Goal: Transaction & Acquisition: Book appointment/travel/reservation

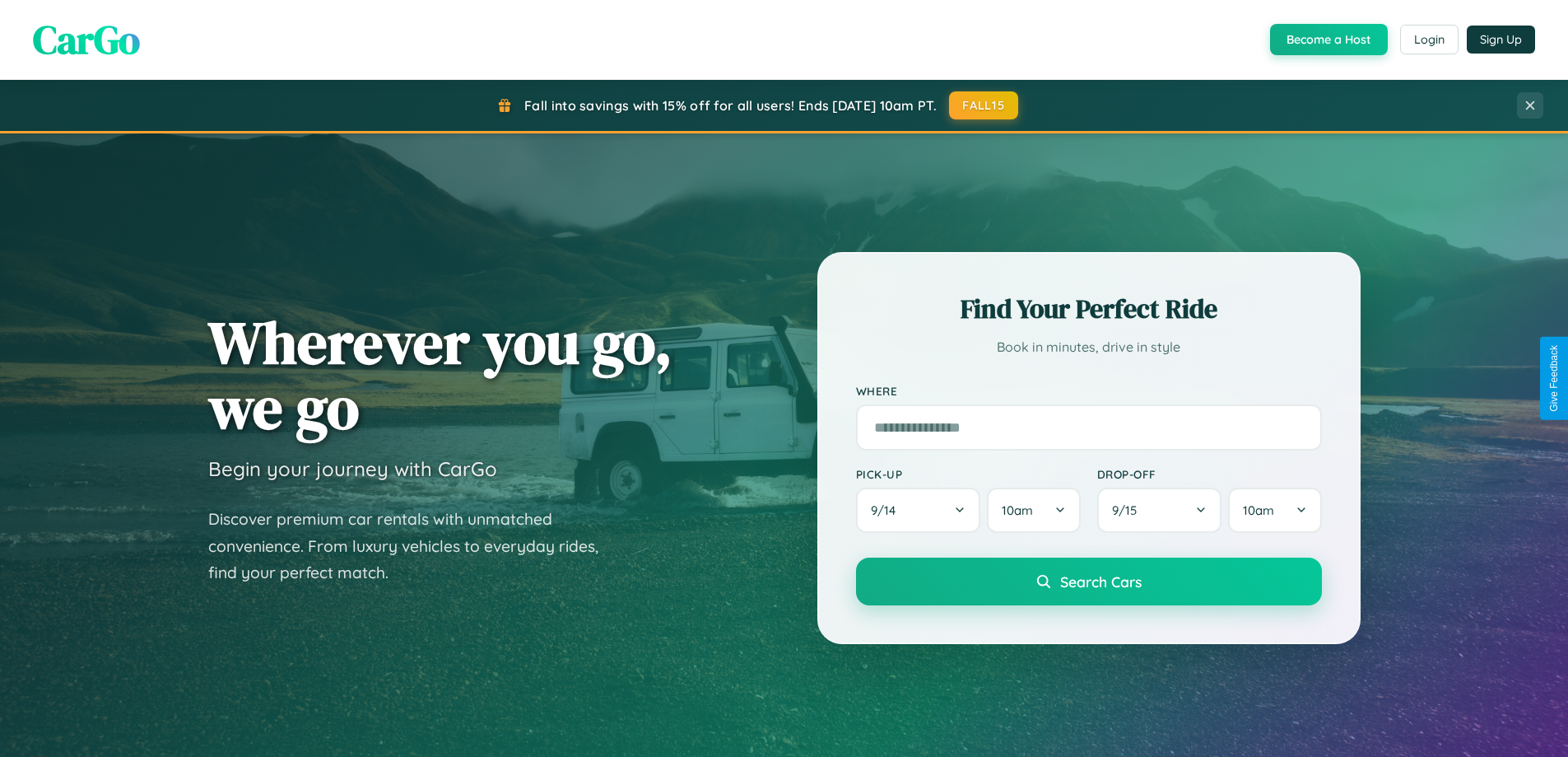
scroll to position [49, 0]
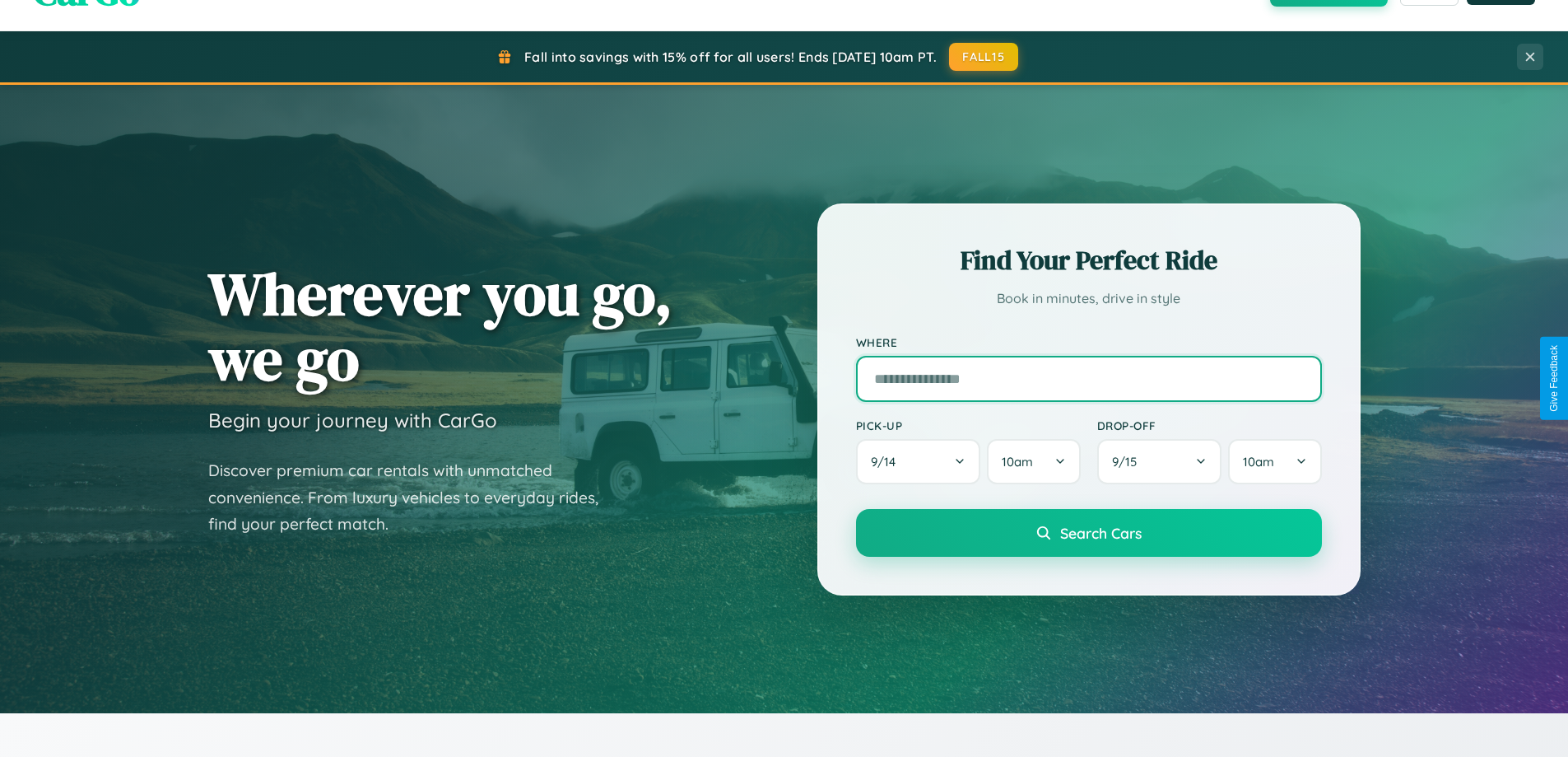
click at [1089, 378] on input "text" at bounding box center [1090, 379] width 466 height 46
type input "**********"
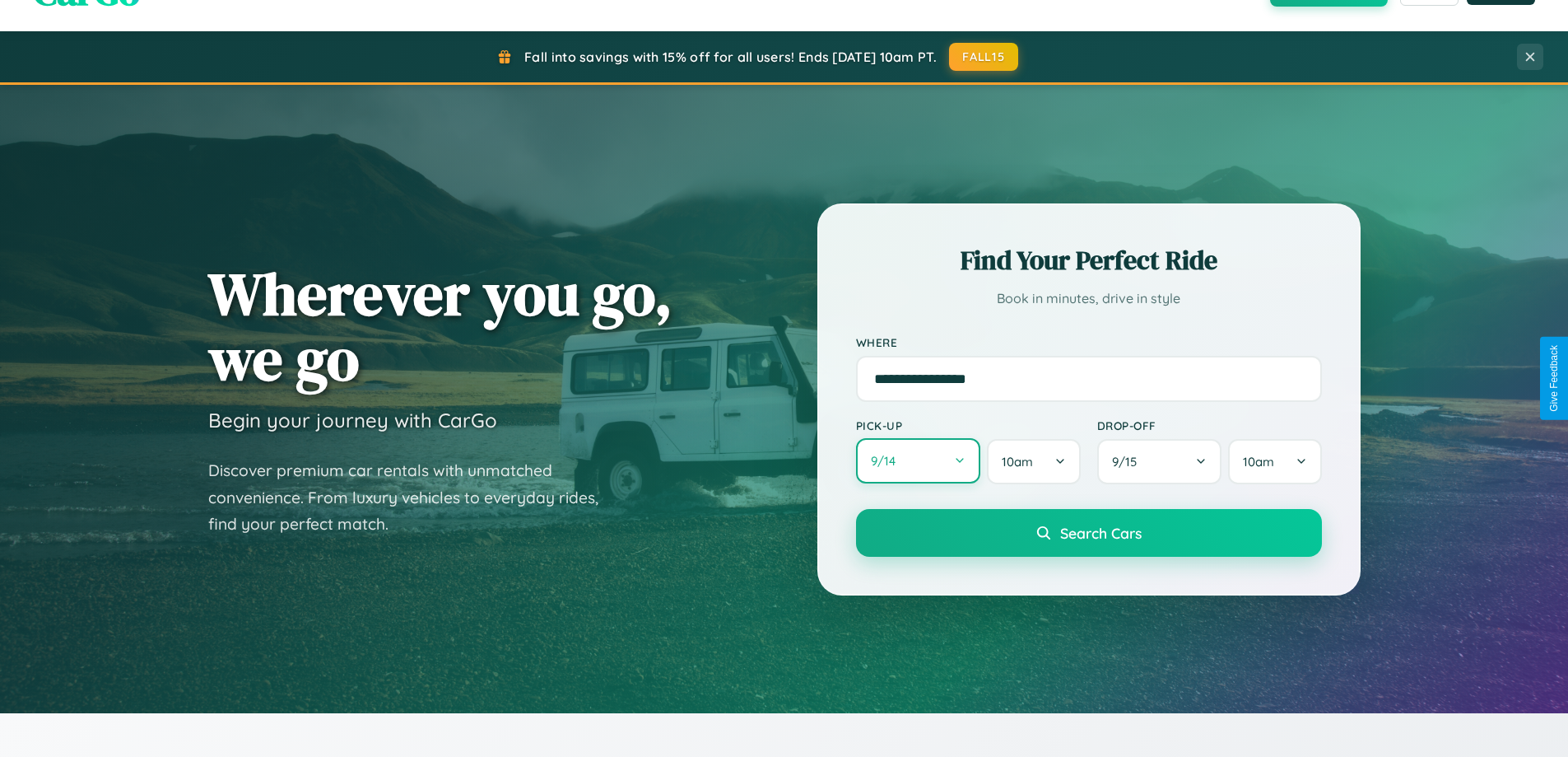
click at [918, 461] on button "9 / 14" at bounding box center [919, 460] width 125 height 45
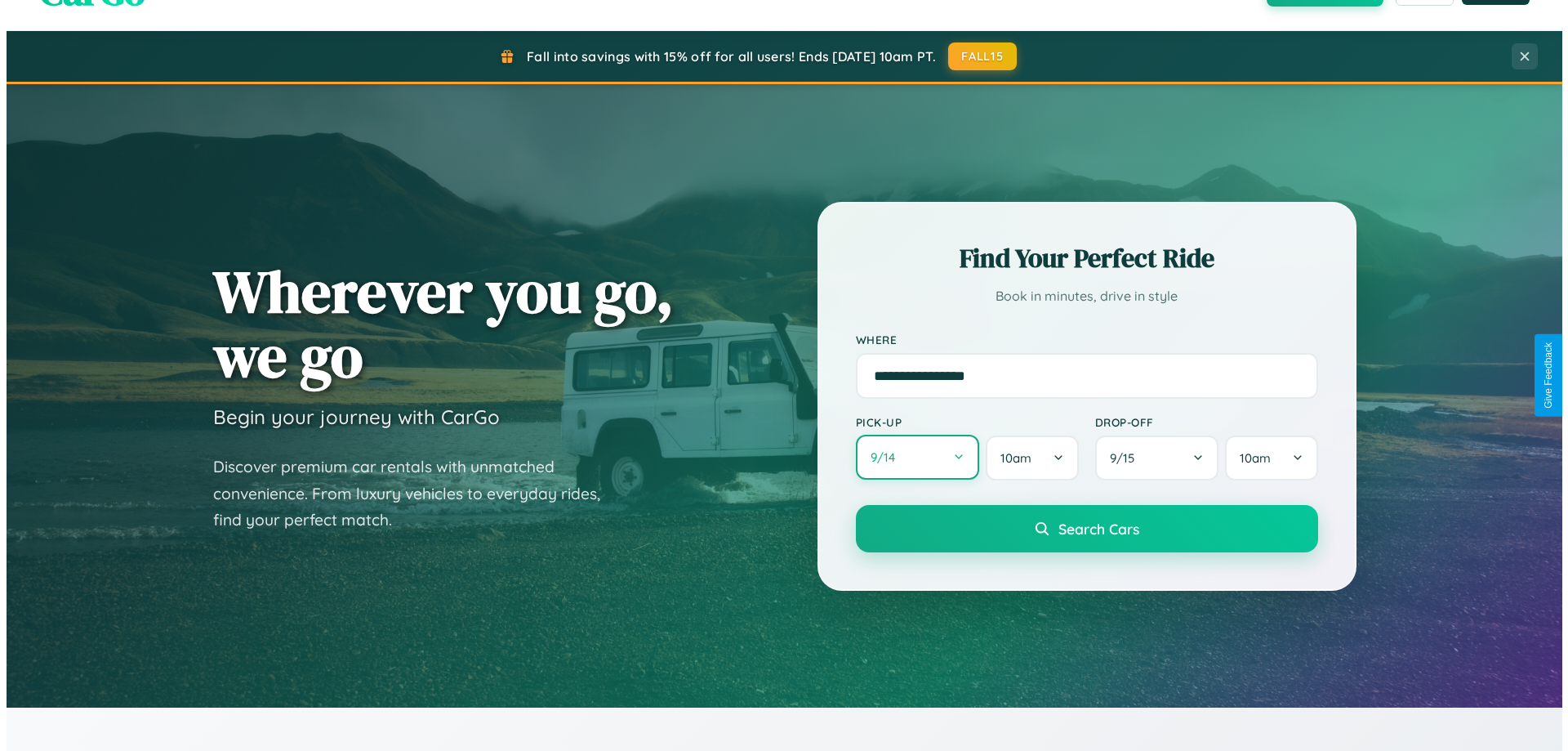
select select "*"
select select "****"
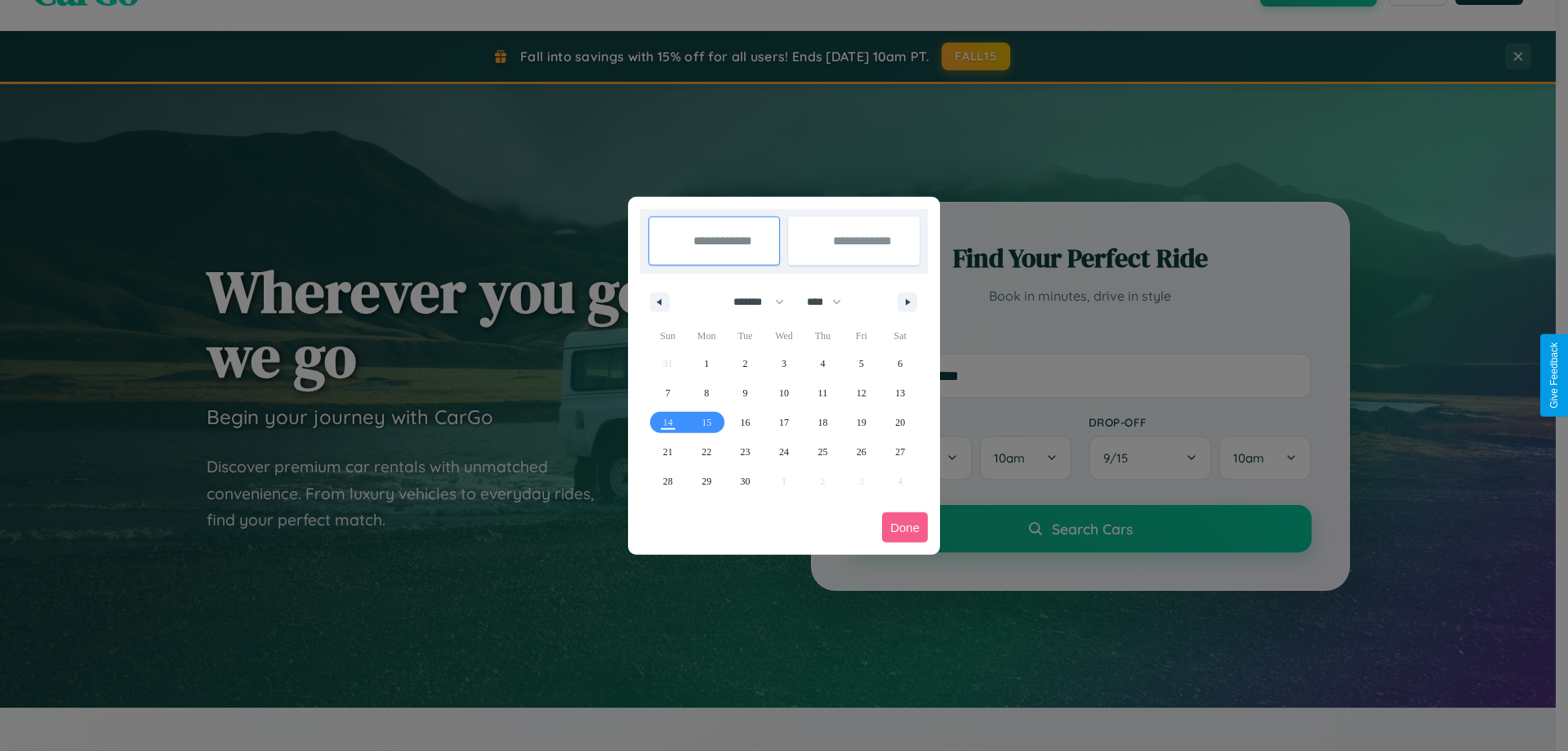
click at [752, 302] on select "******* ******** ***** ***** *** **** **** ****** ********* ******* ******** **…" at bounding box center [755, 302] width 70 height 27
select select "*"
drag, startPoint x: 831, startPoint y: 302, endPoint x: 784, endPoint y: 327, distance: 53.2
click at [831, 302] on select "**** **** **** **** **** **** **** **** **** **** **** **** **** **** **** ****…" at bounding box center [823, 302] width 49 height 27
select select "****"
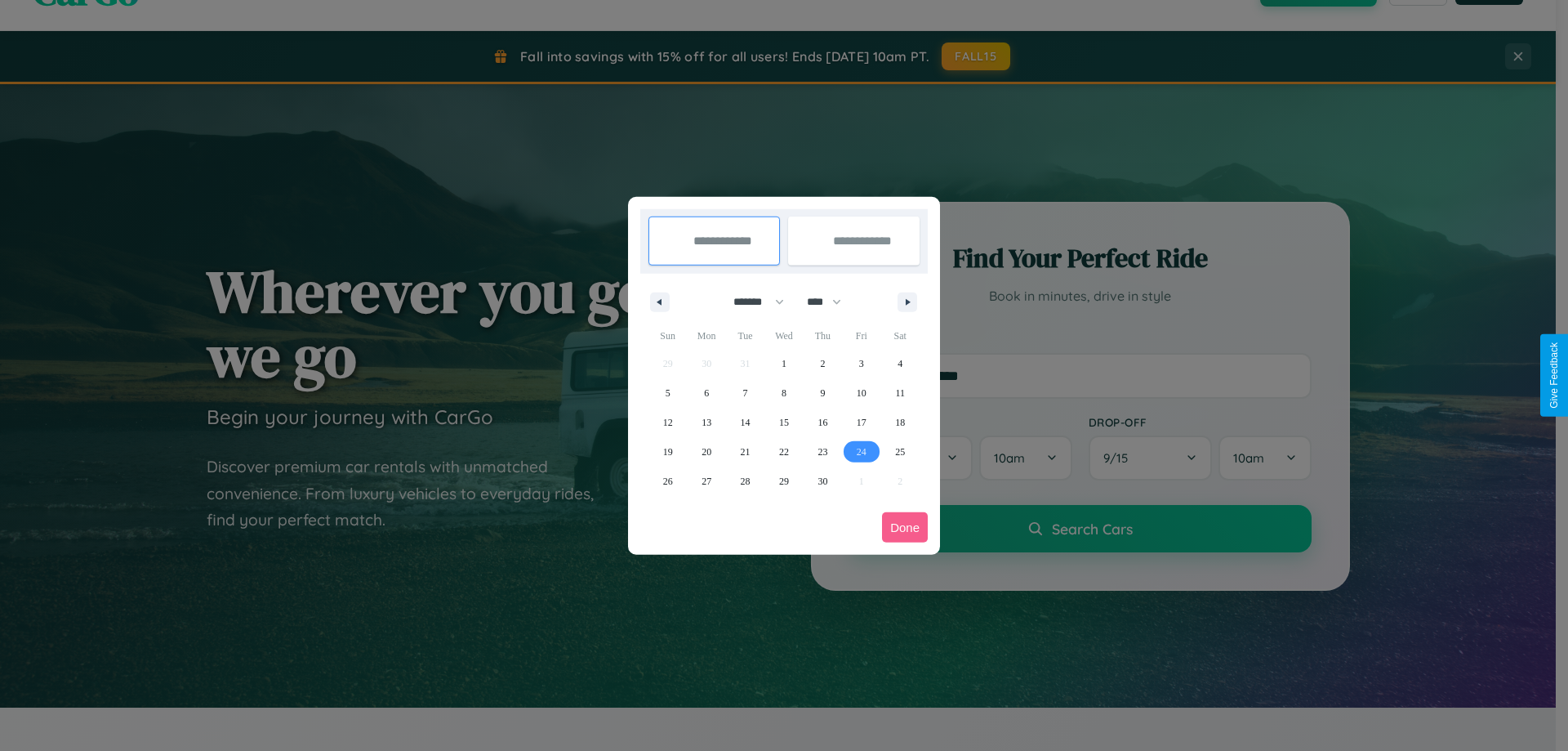
click at [861, 451] on span "24" at bounding box center [861, 451] width 10 height 29
type input "**********"
click at [907, 302] on icon "button" at bounding box center [910, 302] width 8 height 6
select select "*"
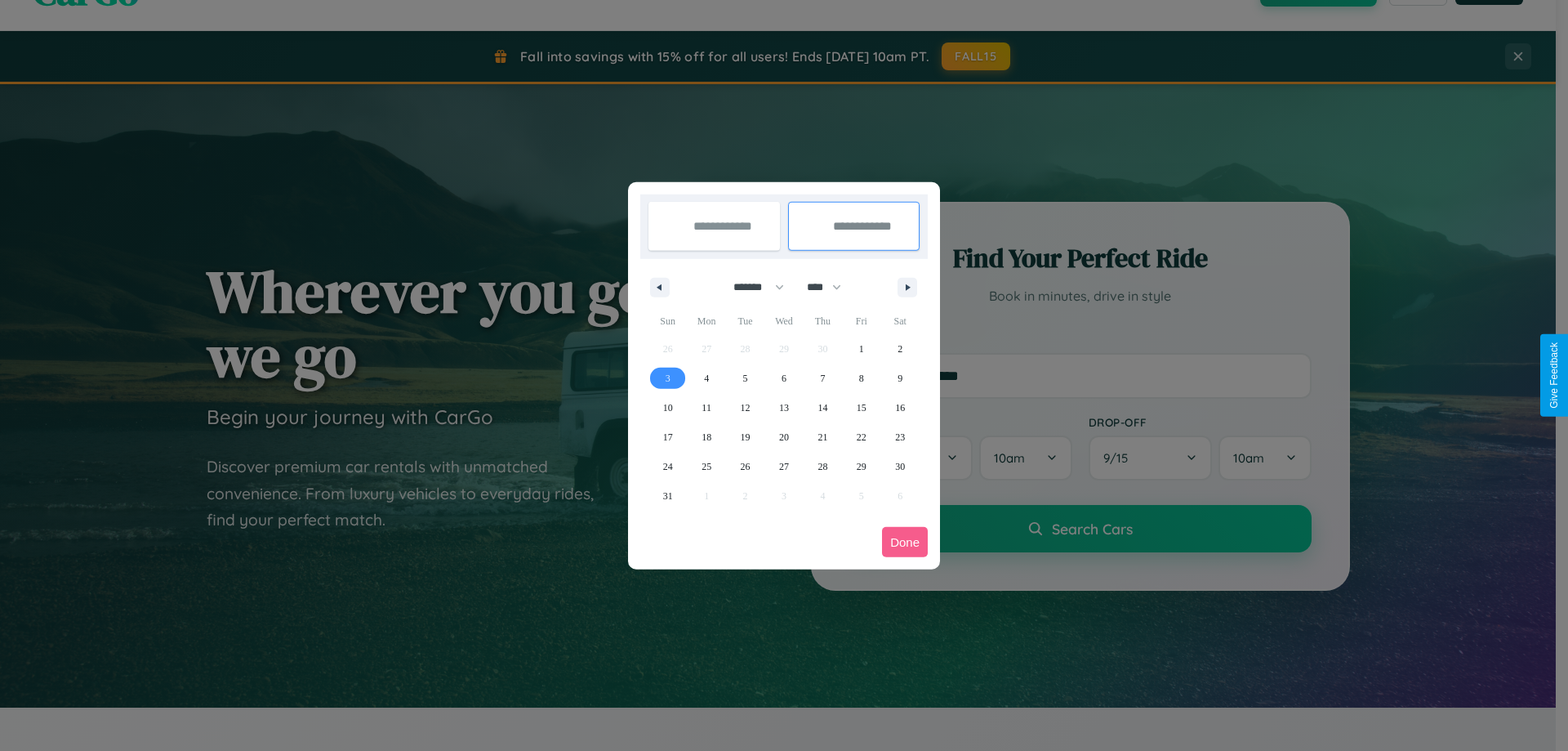
click at [667, 378] on span "3" at bounding box center [668, 378] width 5 height 29
type input "**********"
select select "*"
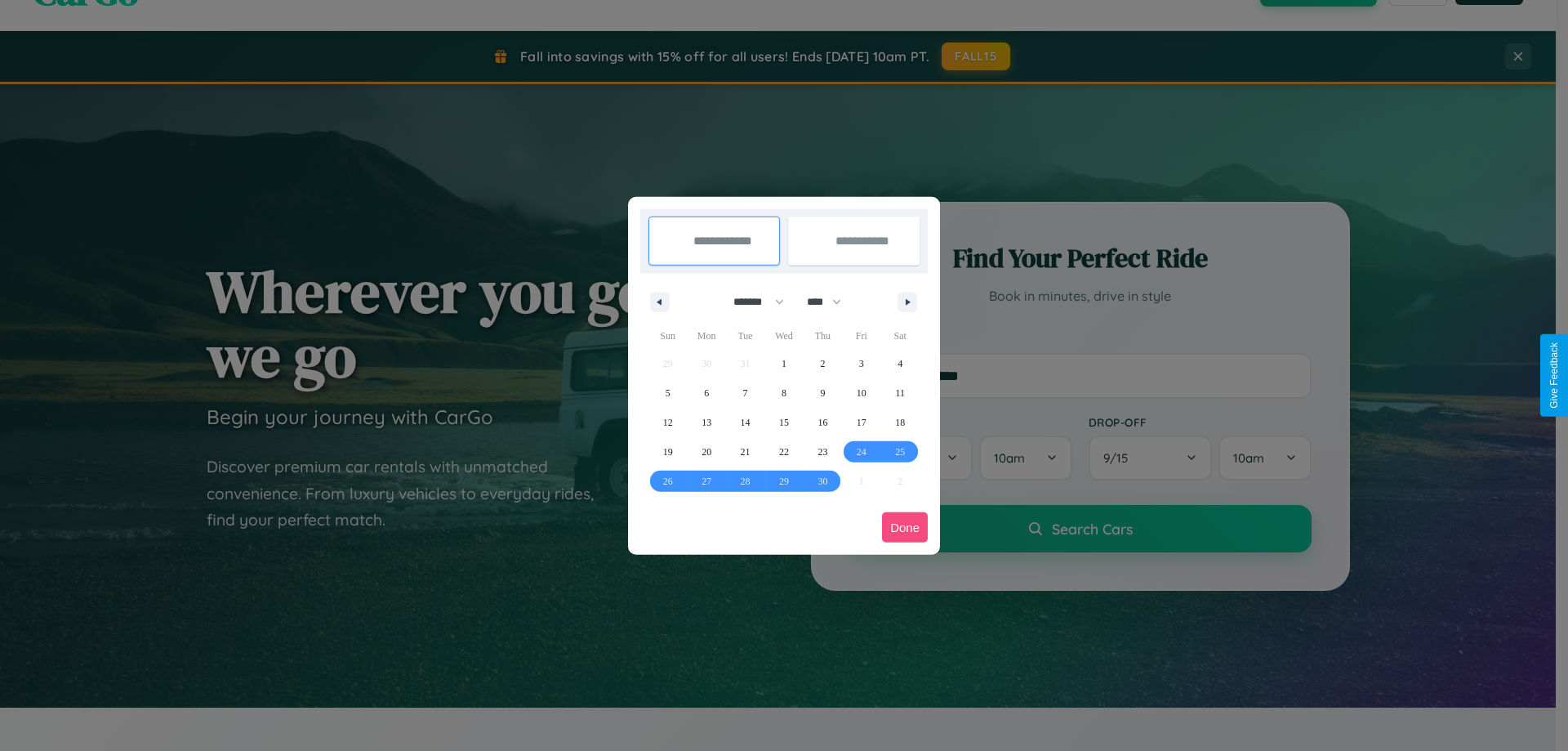
click at [905, 527] on button "Done" at bounding box center [905, 527] width 46 height 30
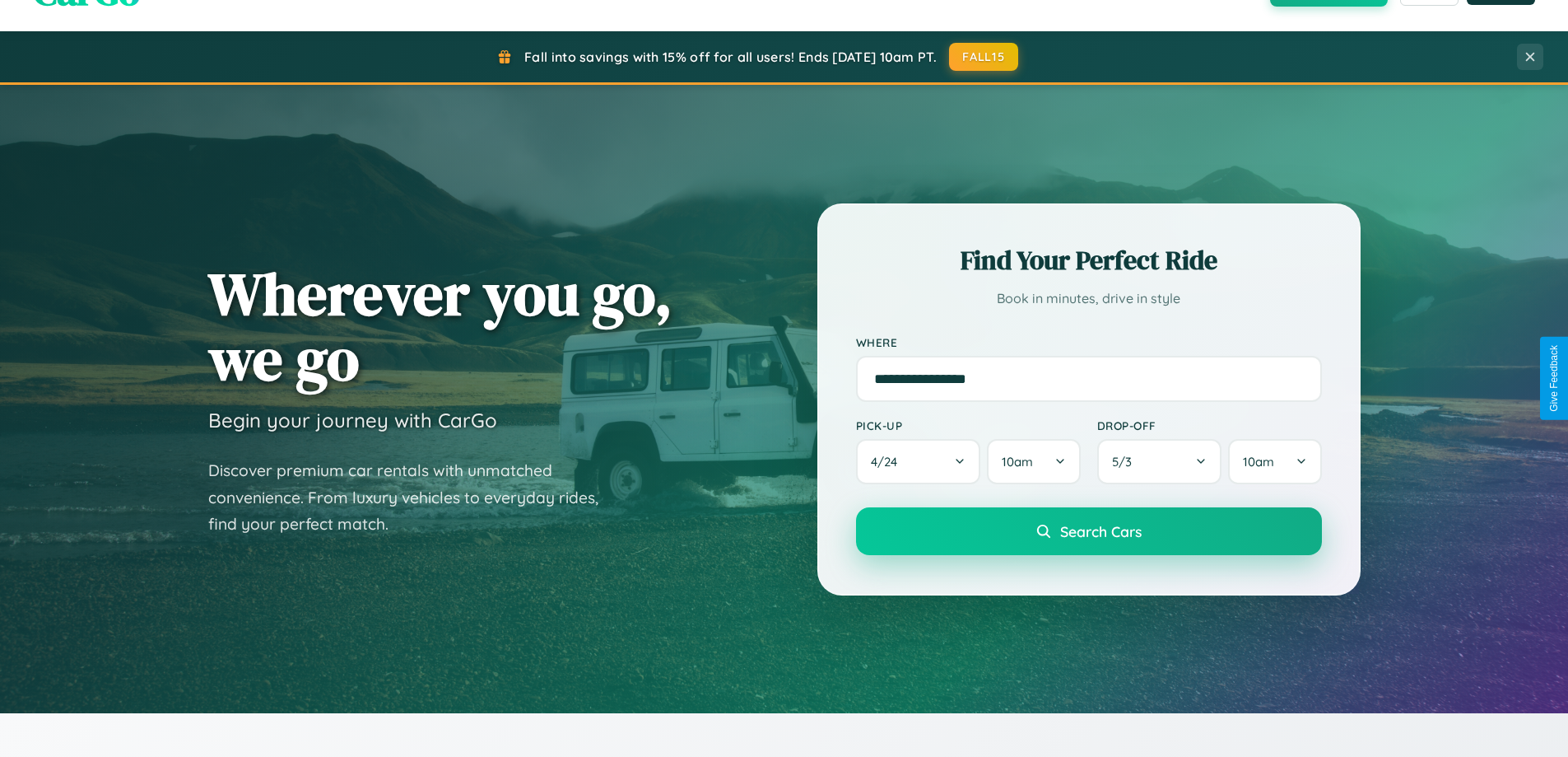
click at [1089, 531] on span "Search Cars" at bounding box center [1101, 531] width 82 height 18
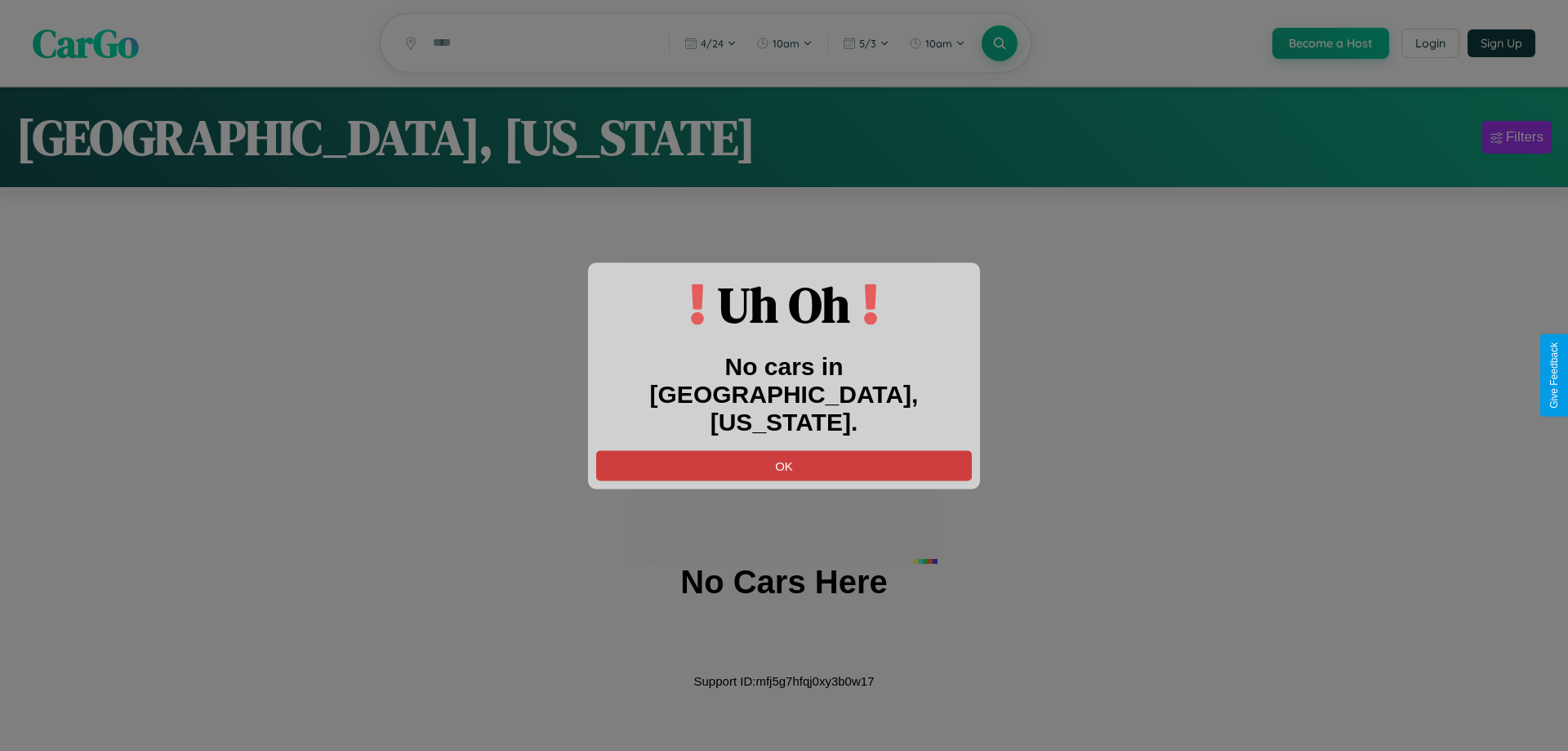
click at [784, 450] on button "OK" at bounding box center [784, 465] width 376 height 30
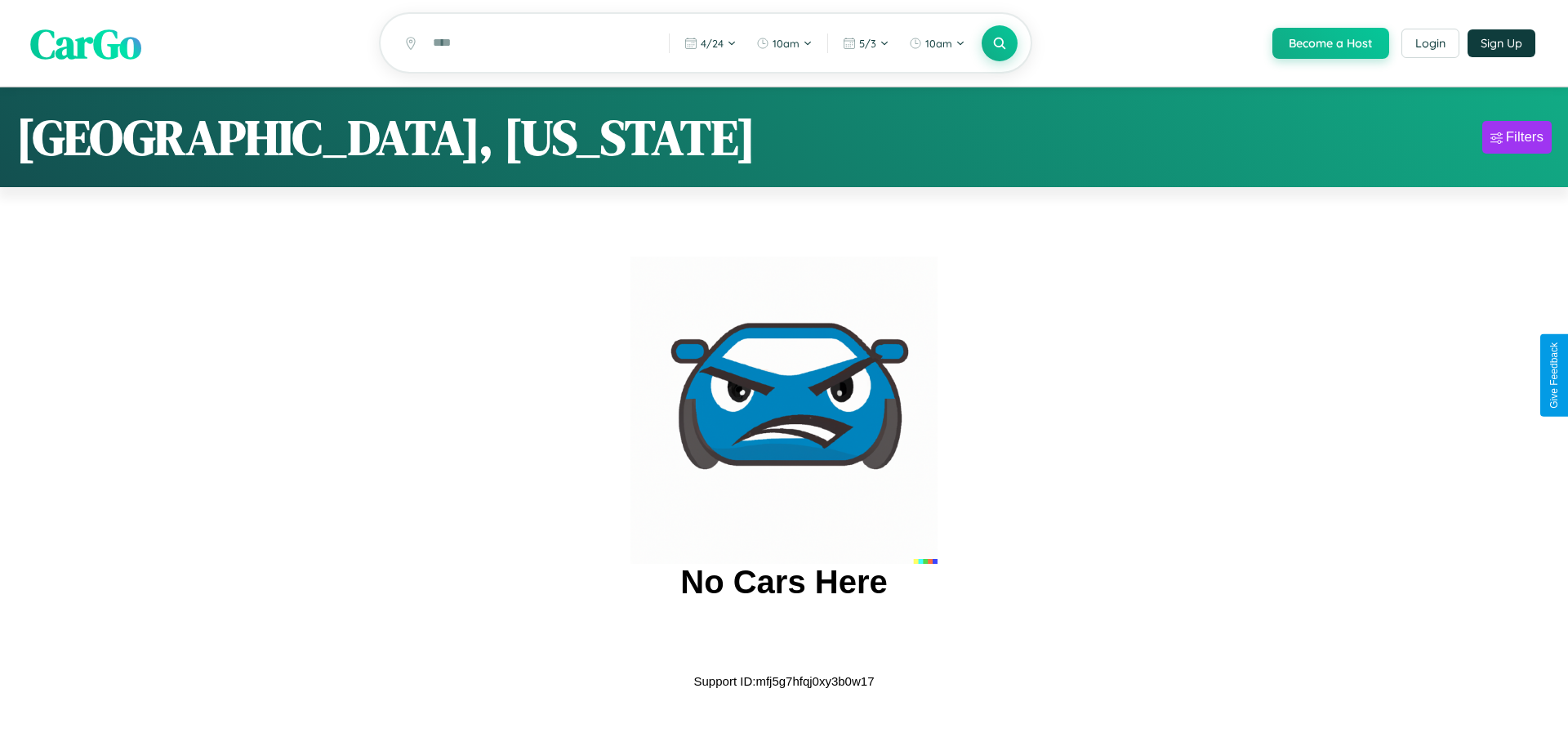
click at [86, 43] on span "CarGo" at bounding box center [86, 43] width 111 height 56
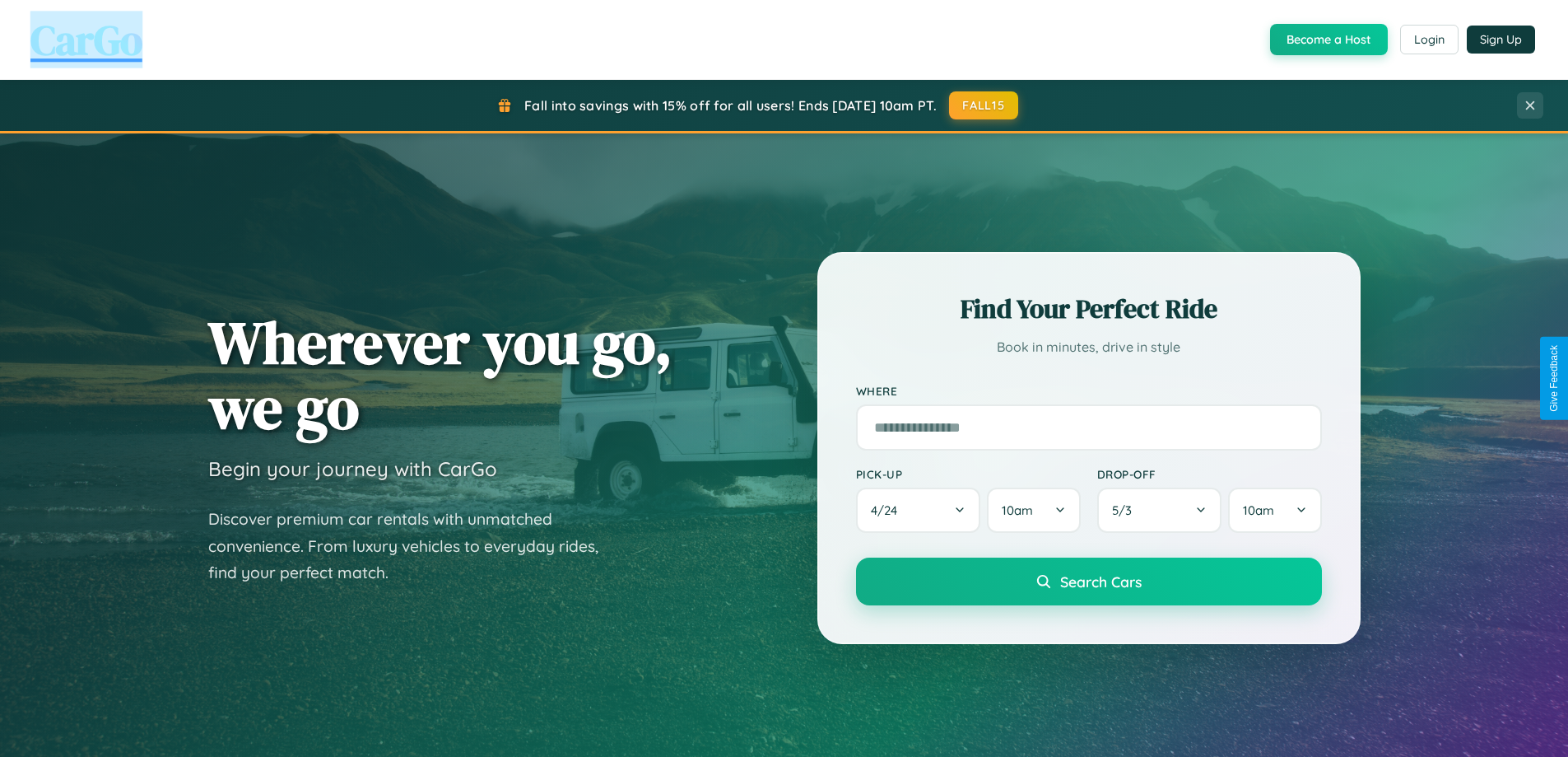
scroll to position [1133, 0]
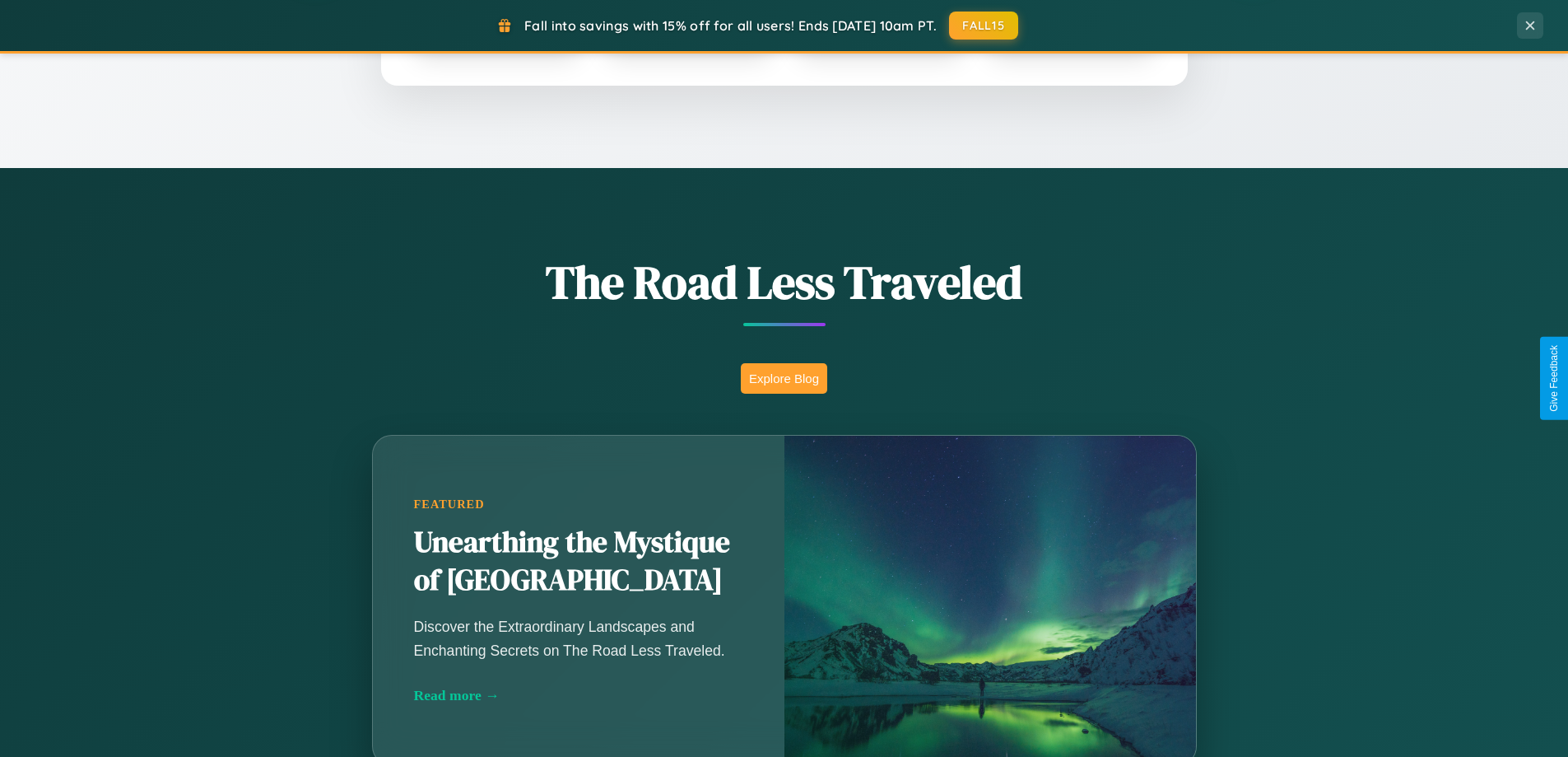
click at [784, 378] on button "Explore Blog" at bounding box center [784, 378] width 86 height 30
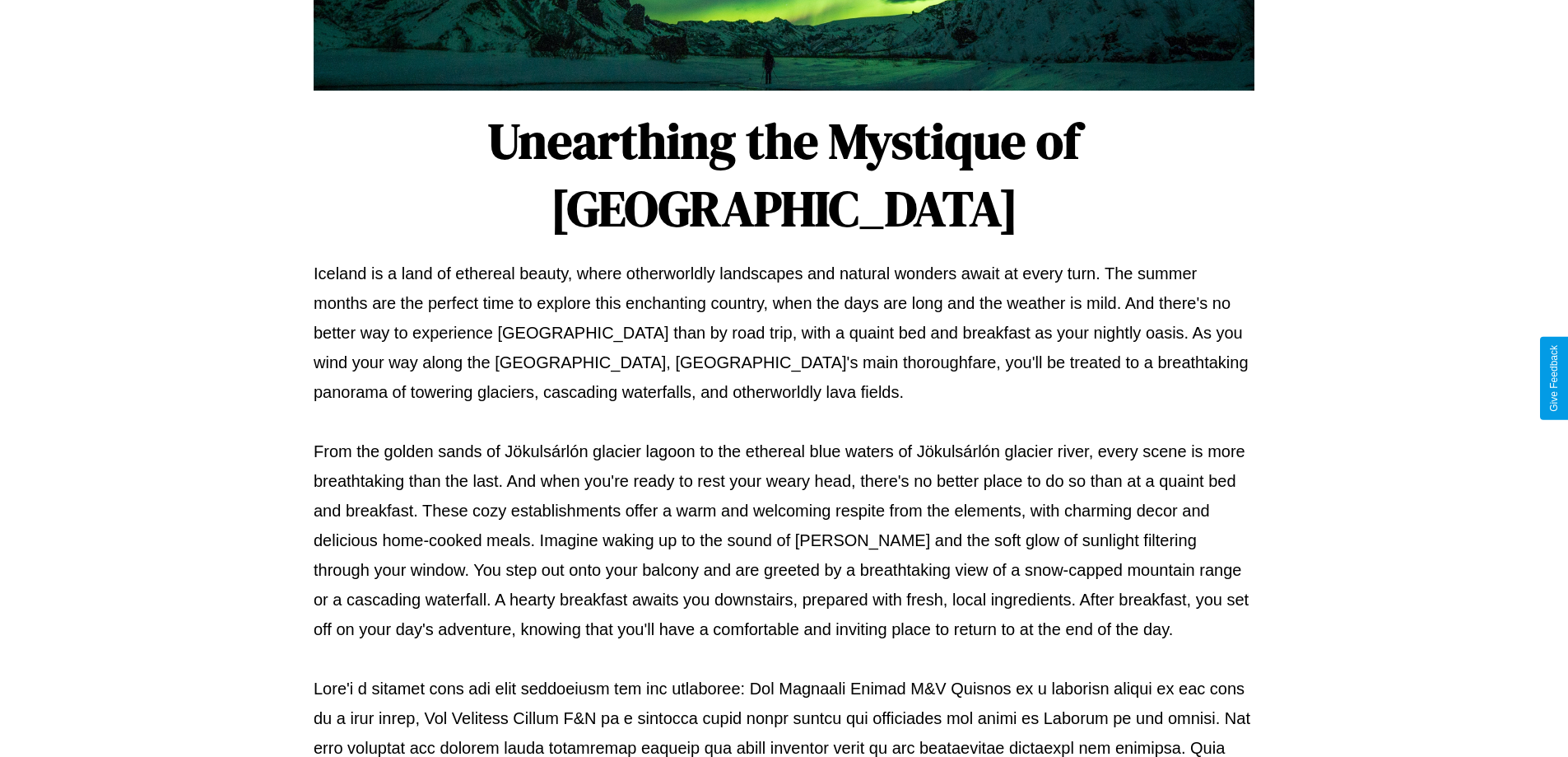
scroll to position [533, 0]
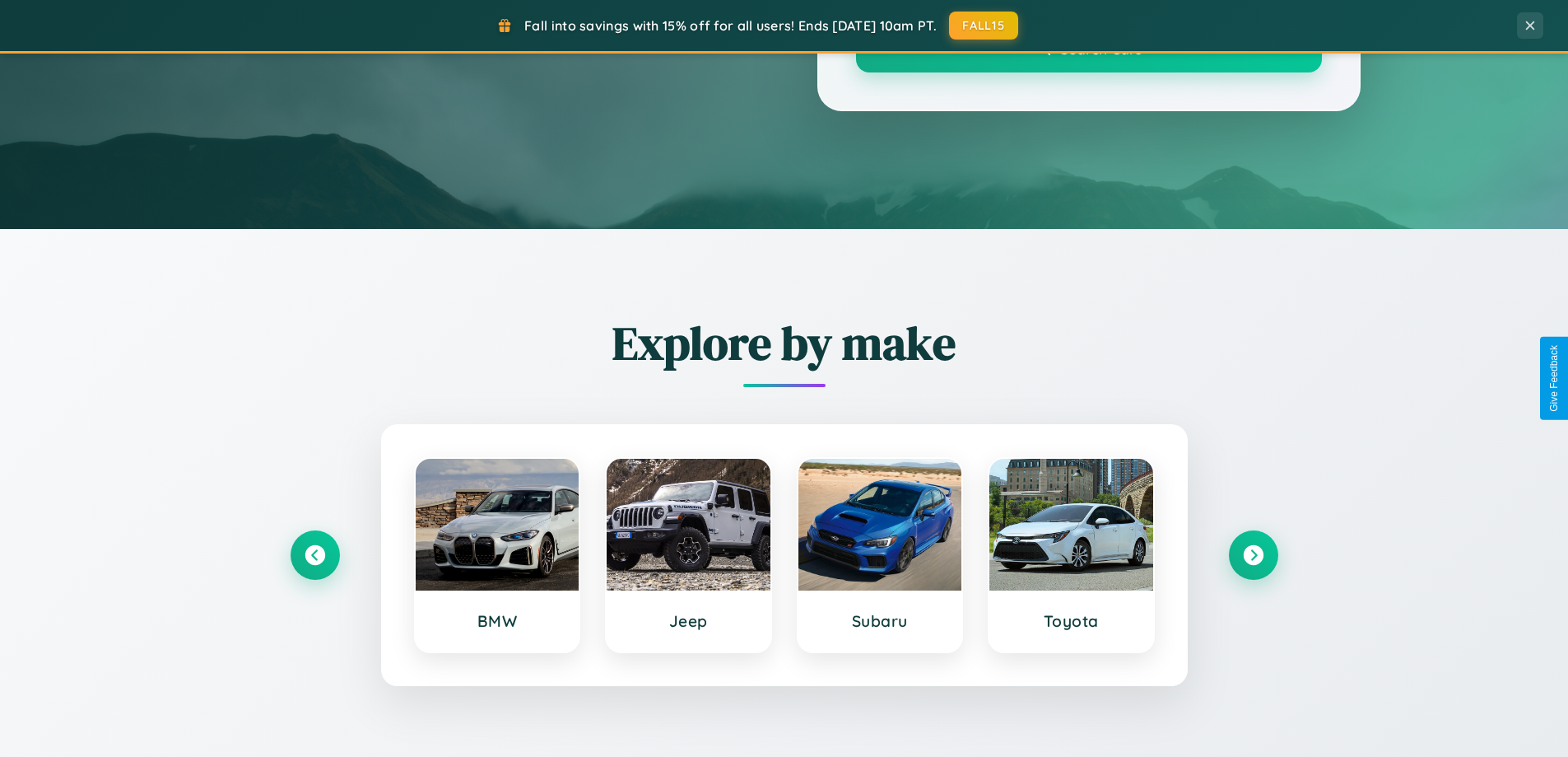
scroll to position [1133, 0]
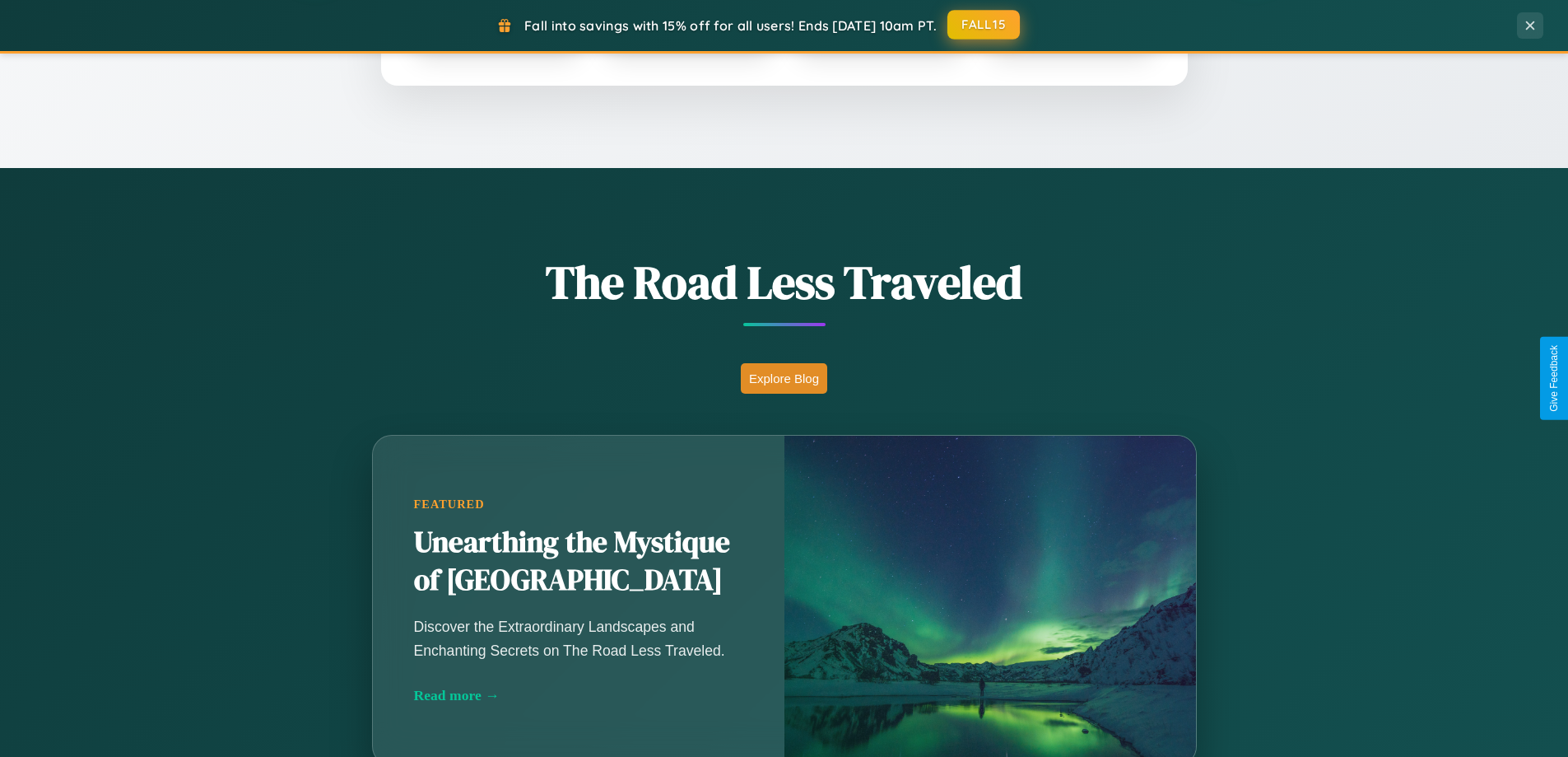
click at [985, 25] on button "FALL15" at bounding box center [983, 24] width 72 height 29
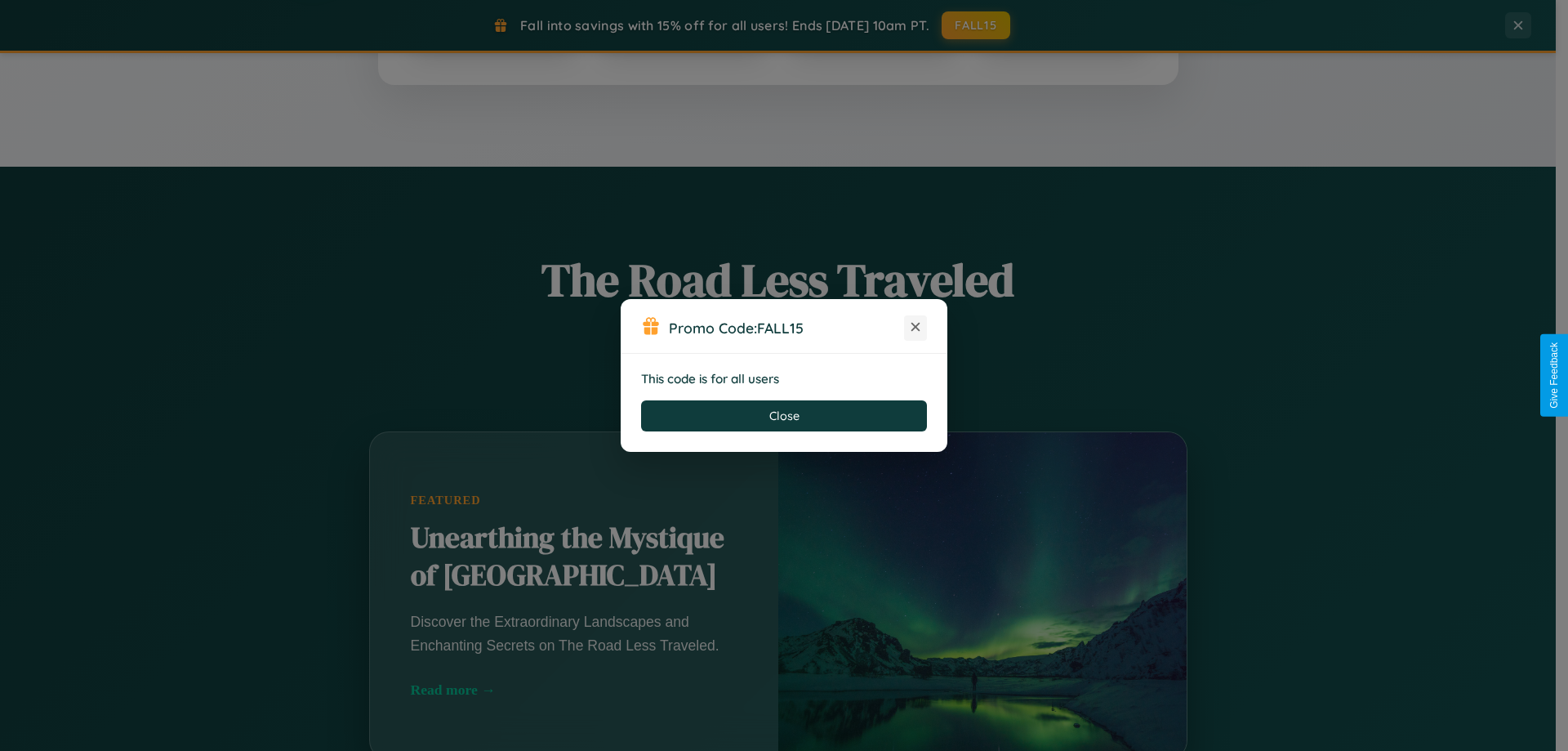
click at [916, 327] on icon at bounding box center [915, 327] width 17 height 17
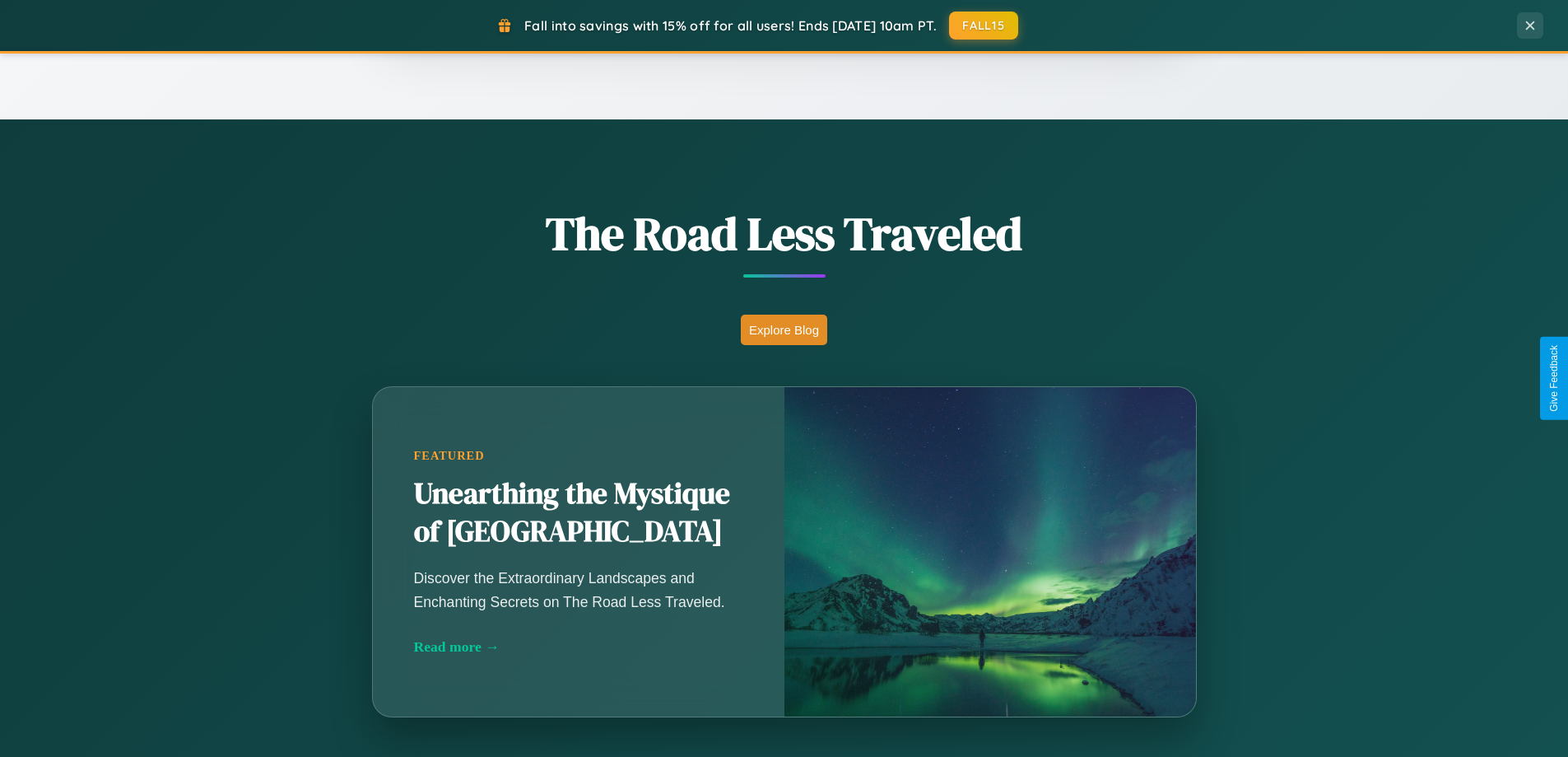
scroll to position [710, 0]
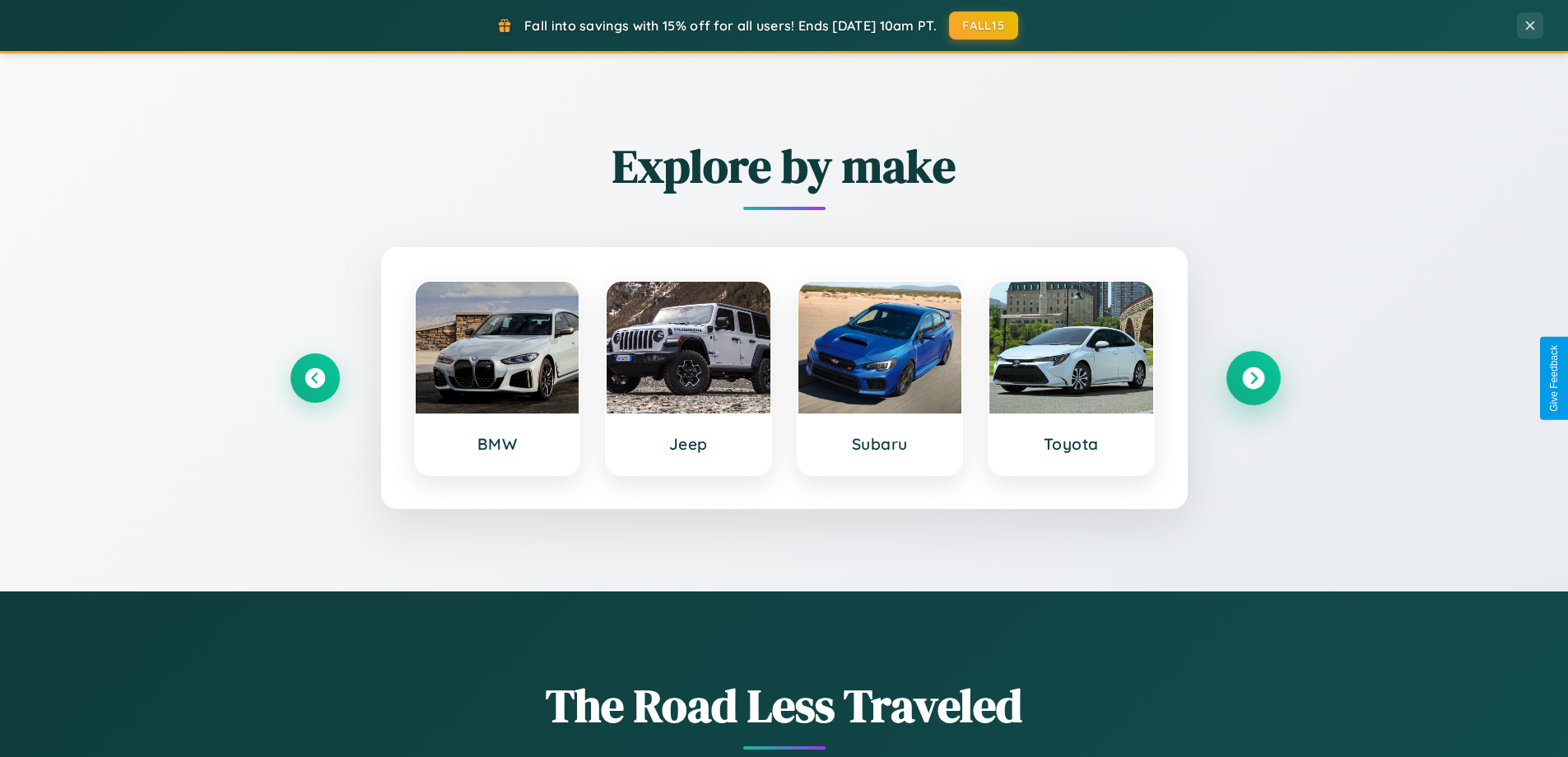
click at [1253, 378] on icon at bounding box center [1253, 378] width 22 height 22
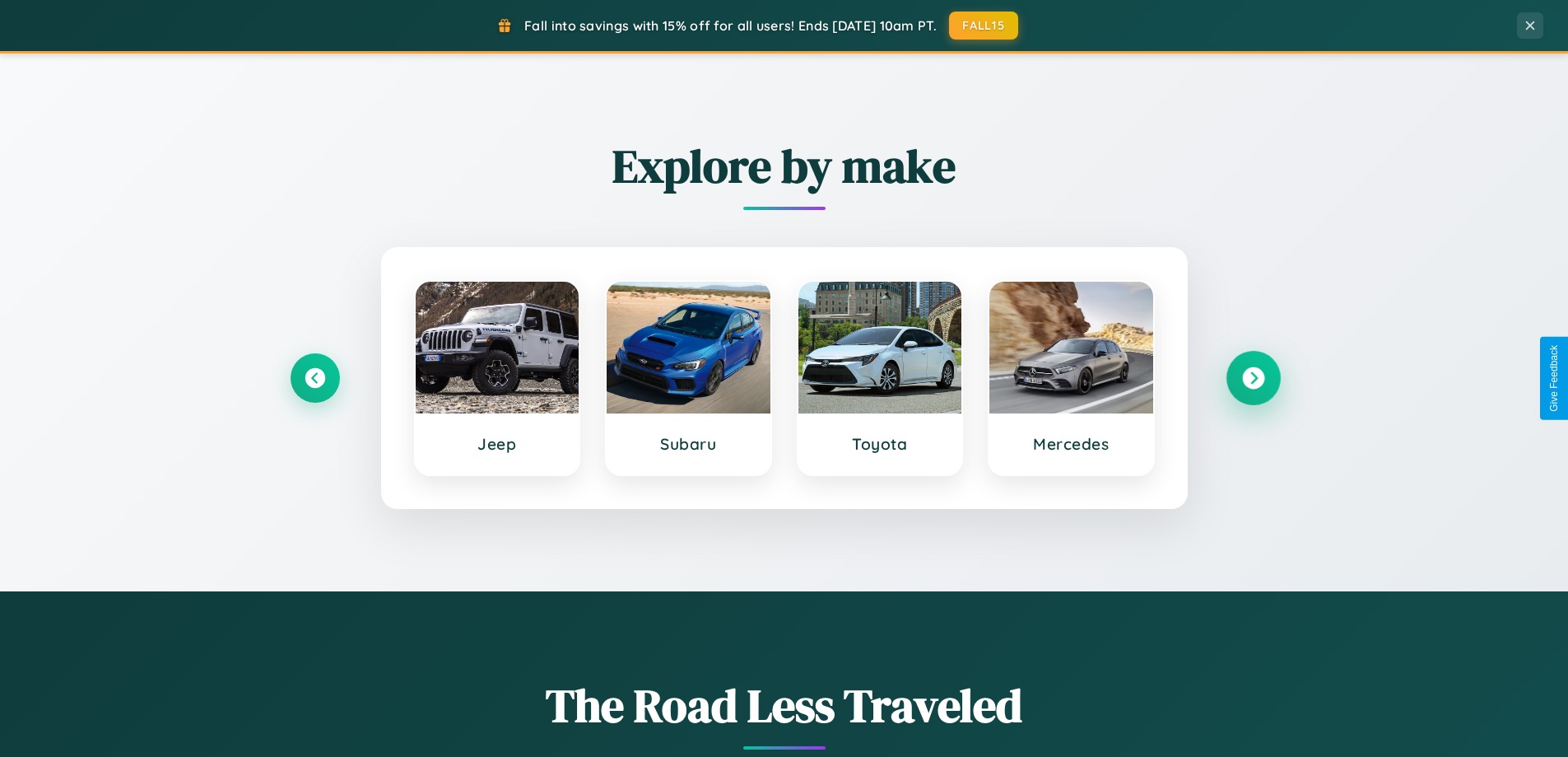
click at [1253, 378] on icon at bounding box center [1253, 378] width 22 height 22
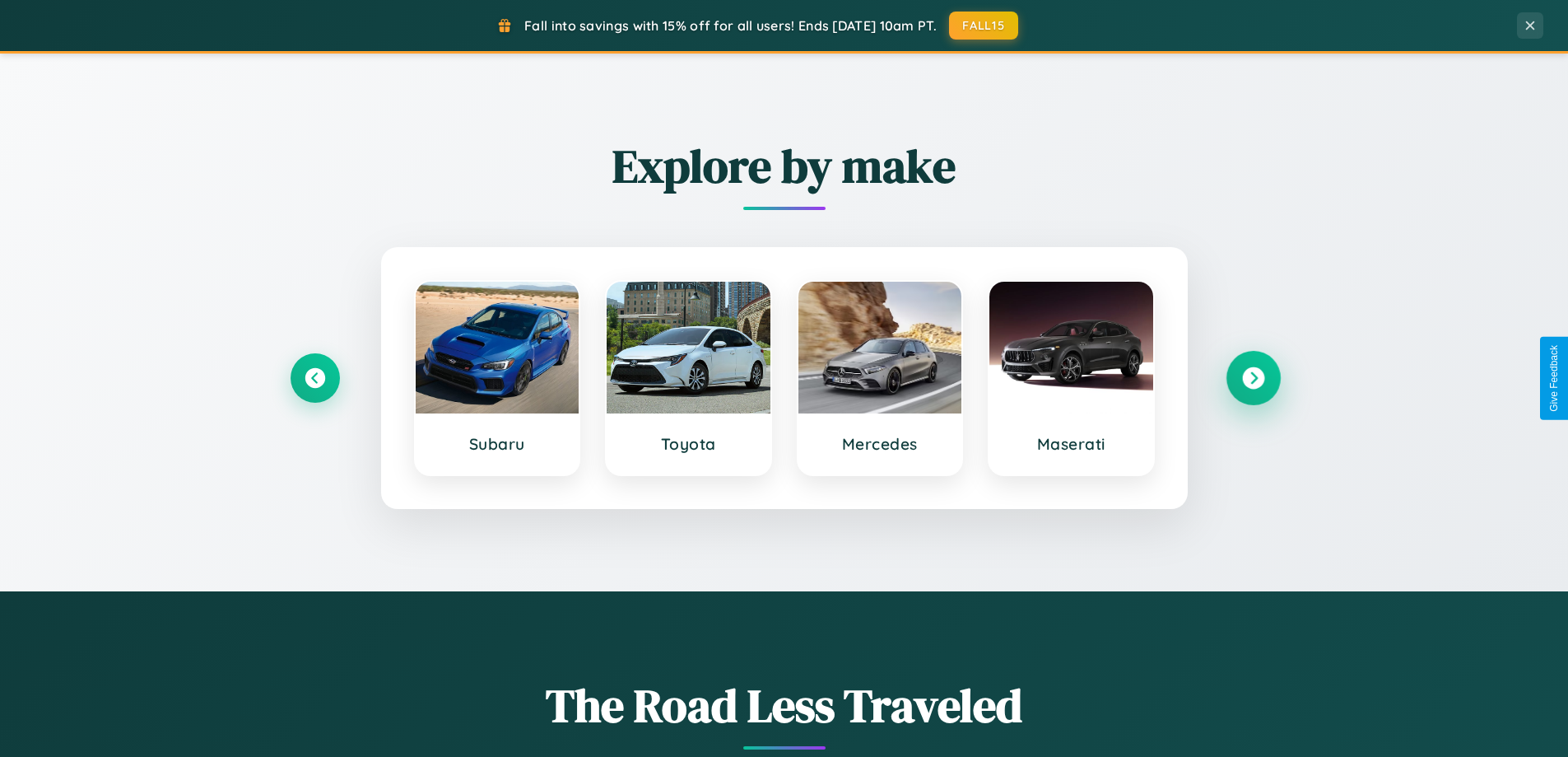
click at [1253, 378] on icon at bounding box center [1253, 378] width 22 height 22
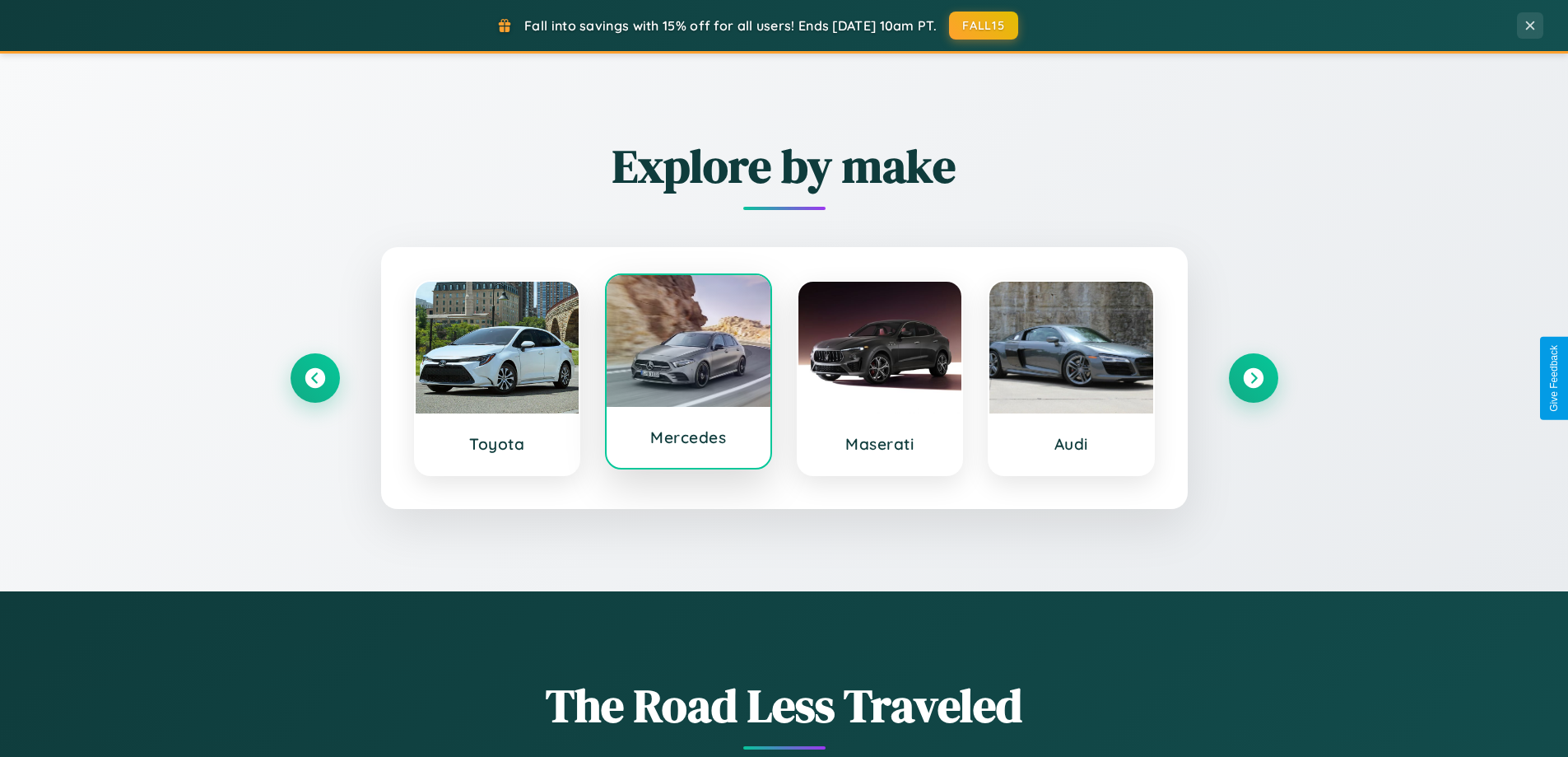
click at [688, 373] on div at bounding box center [688, 341] width 164 height 132
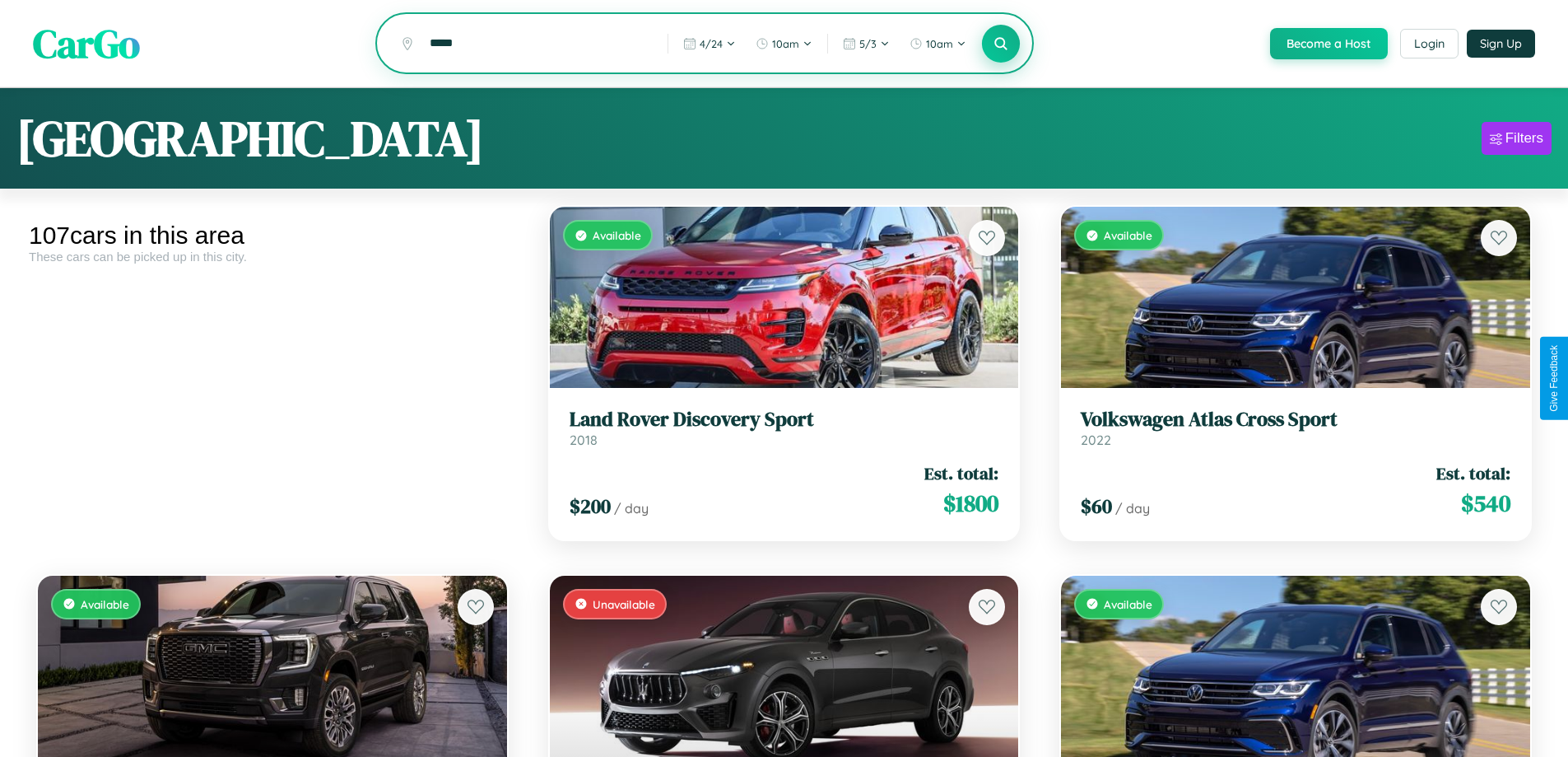
click at [1001, 44] on icon at bounding box center [1001, 44] width 16 height 16
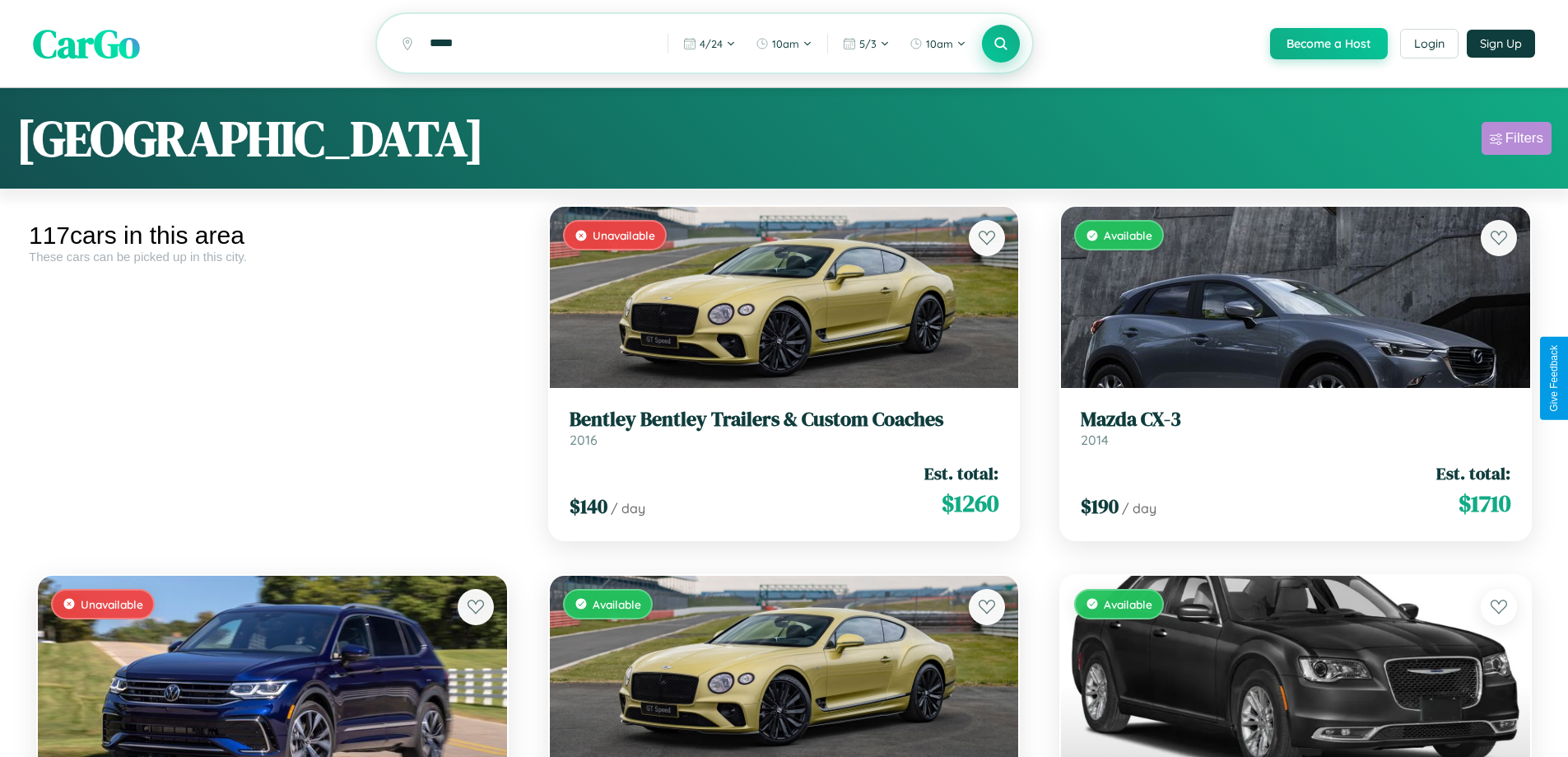
click at [1516, 141] on div "Filters" at bounding box center [1524, 138] width 38 height 17
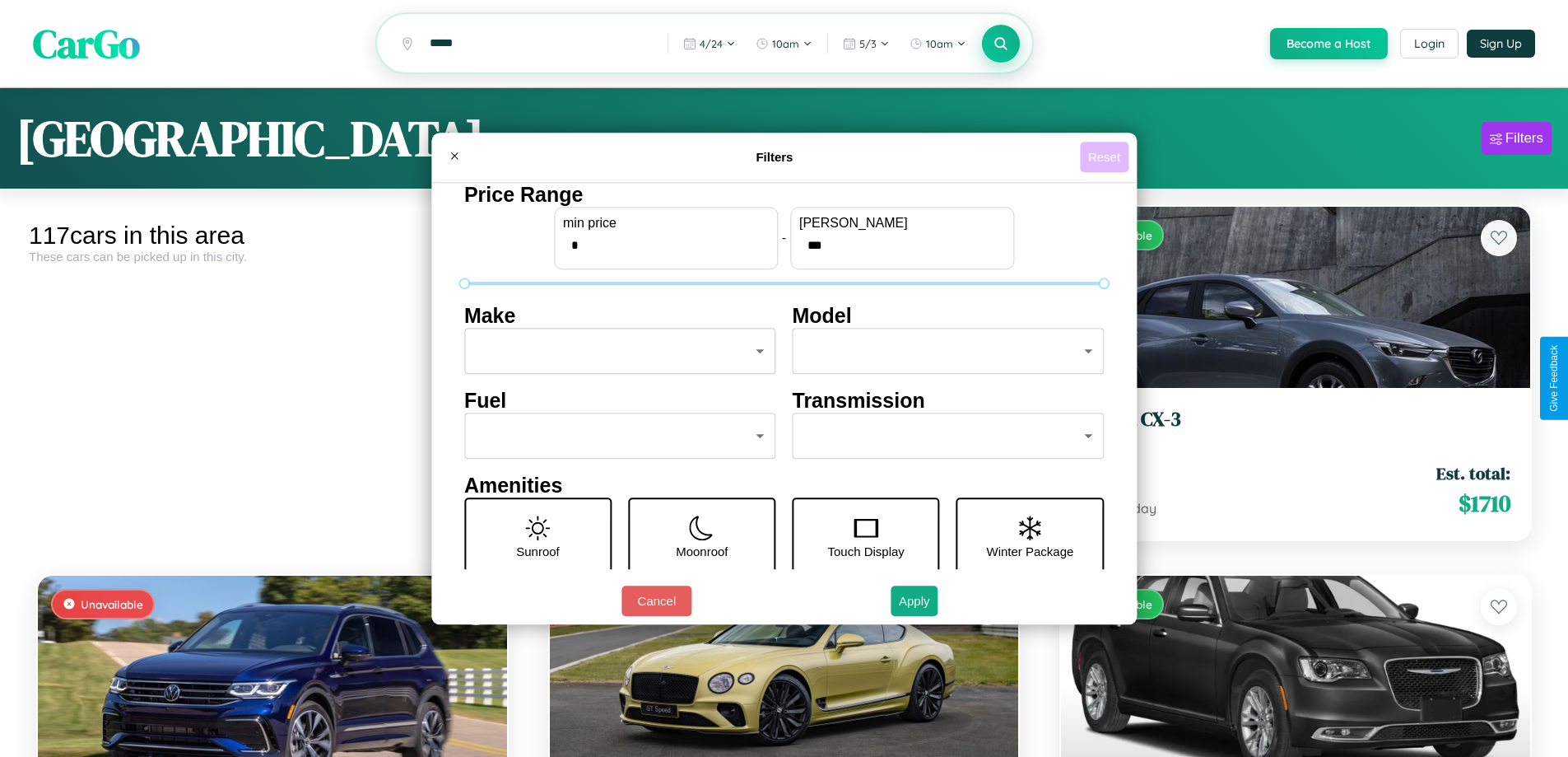
click at [1106, 157] on button "Reset" at bounding box center [1104, 157] width 49 height 30
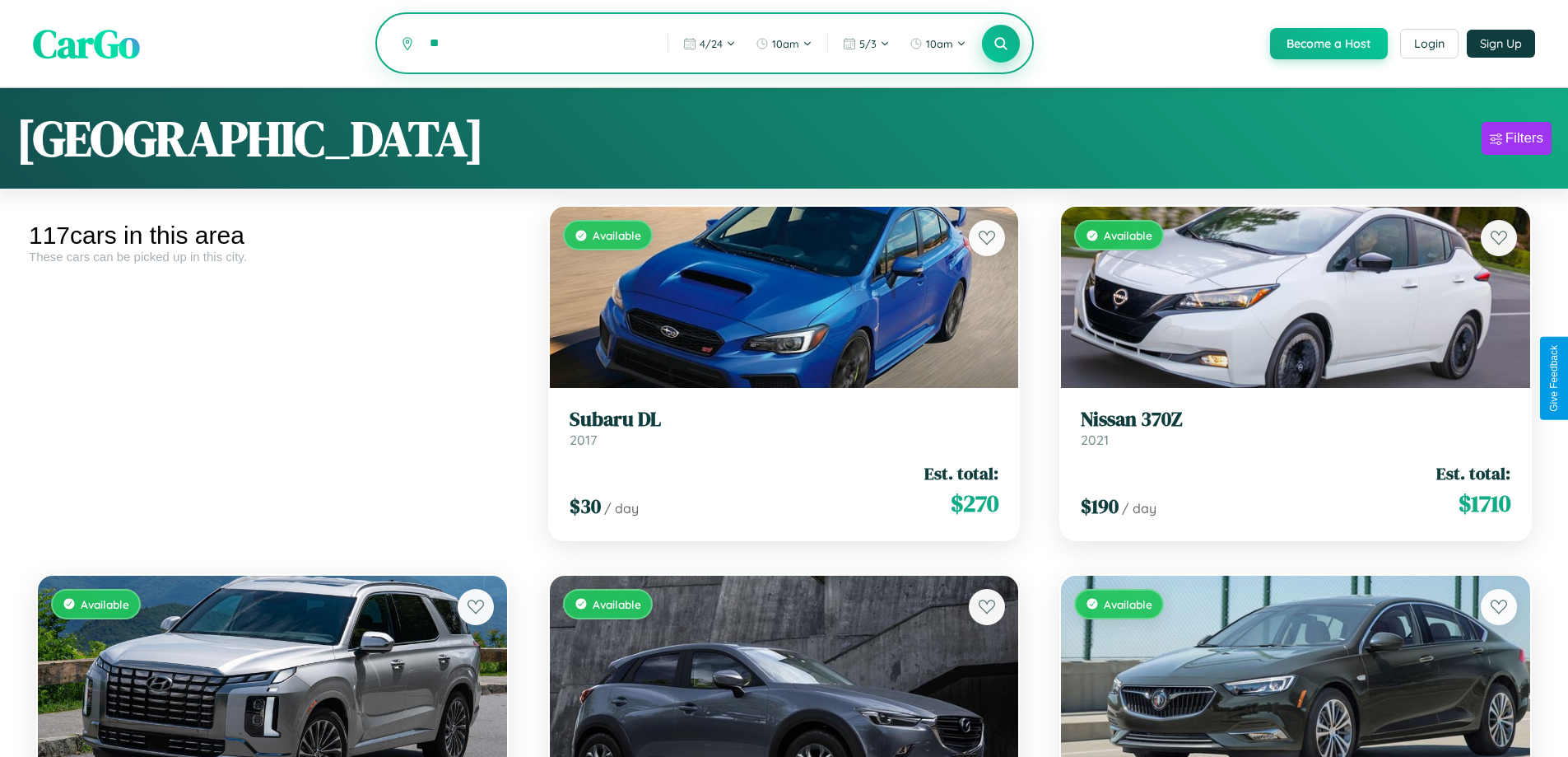
type input "*"
type input "*******"
click at [1001, 44] on icon at bounding box center [1001, 44] width 16 height 16
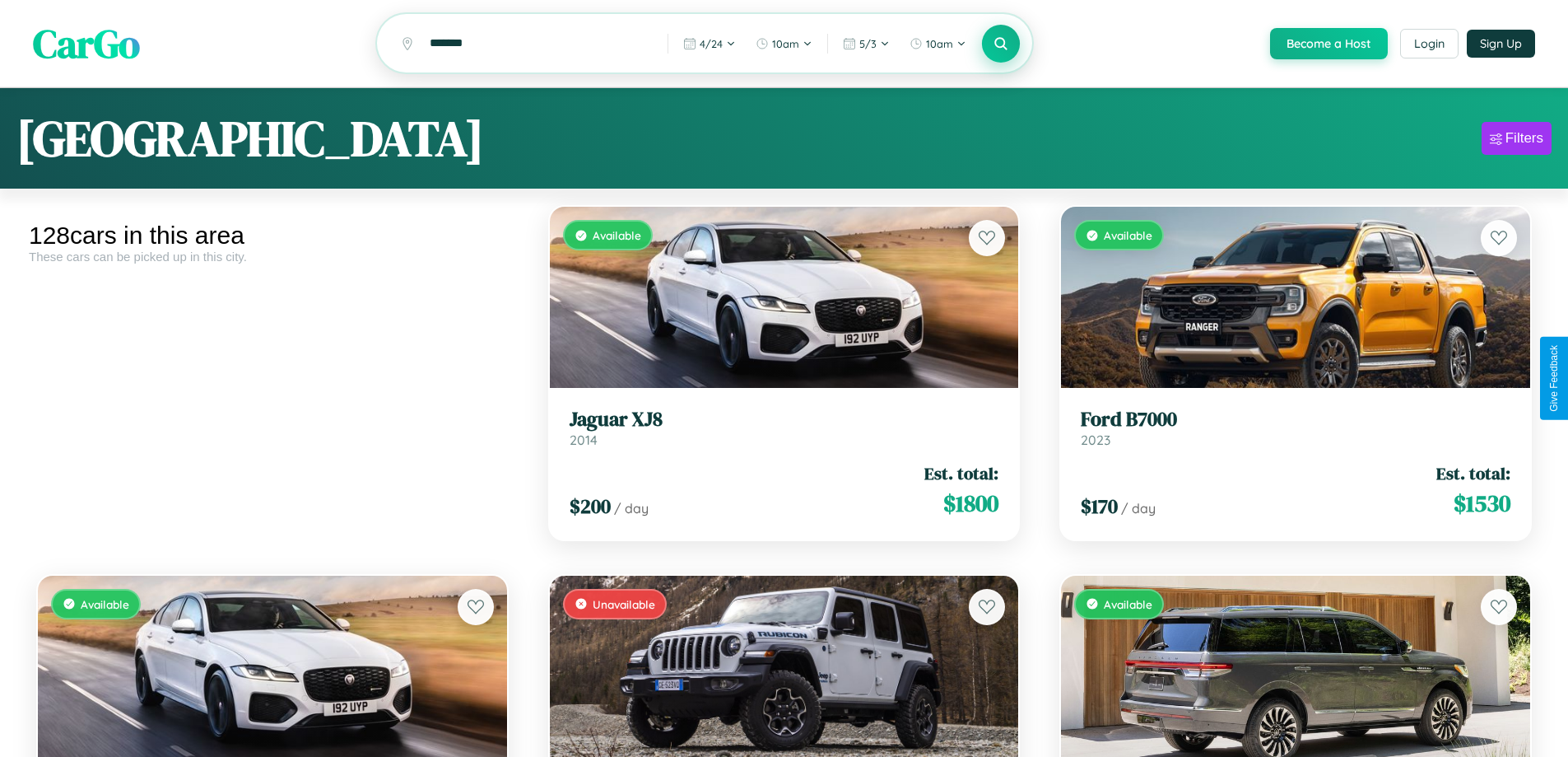
scroll to position [6131, 0]
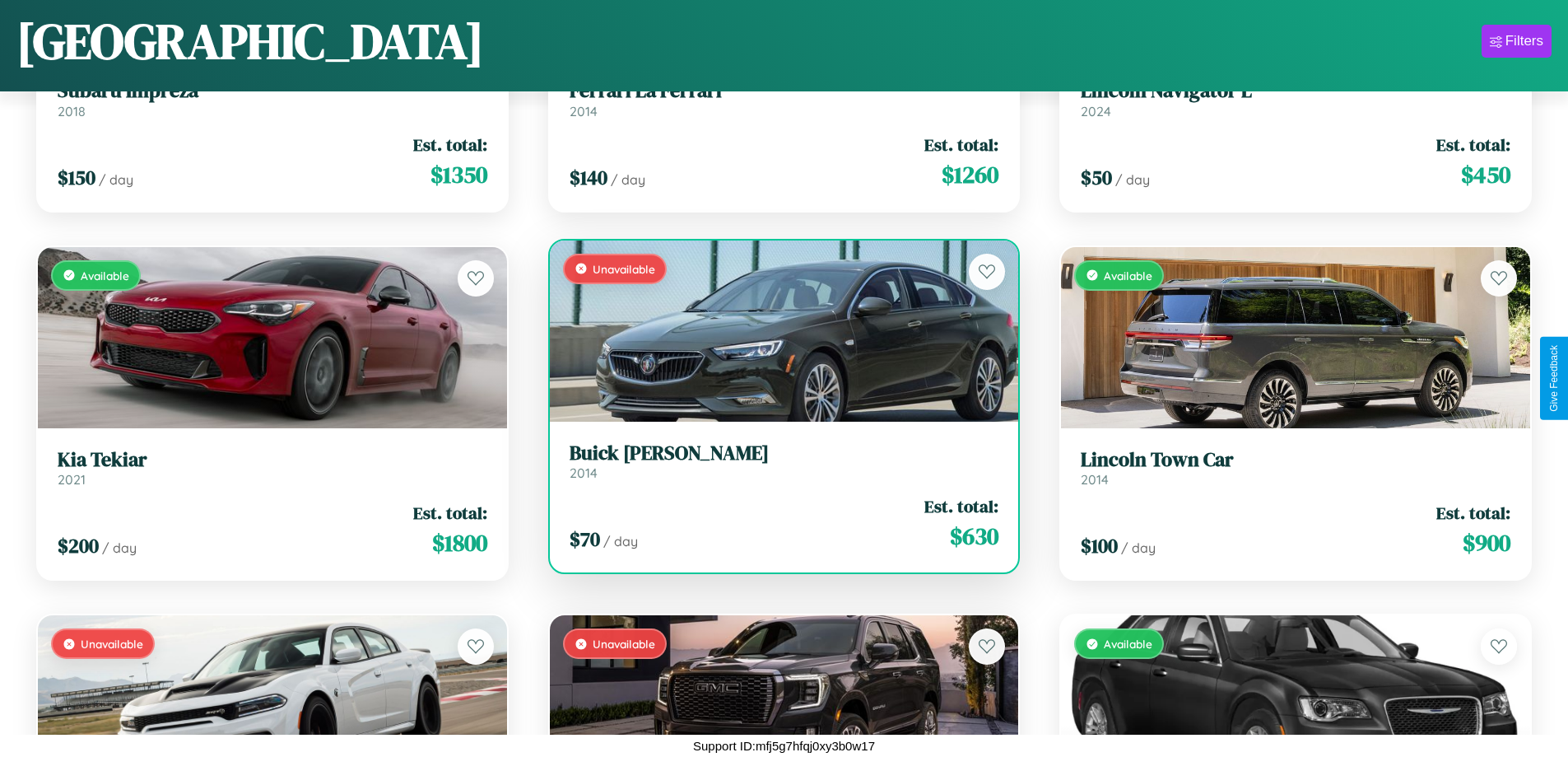
click at [777, 467] on link "Buick [PERSON_NAME] 2014" at bounding box center [784, 461] width 430 height 40
